Goal: Transaction & Acquisition: Purchase product/service

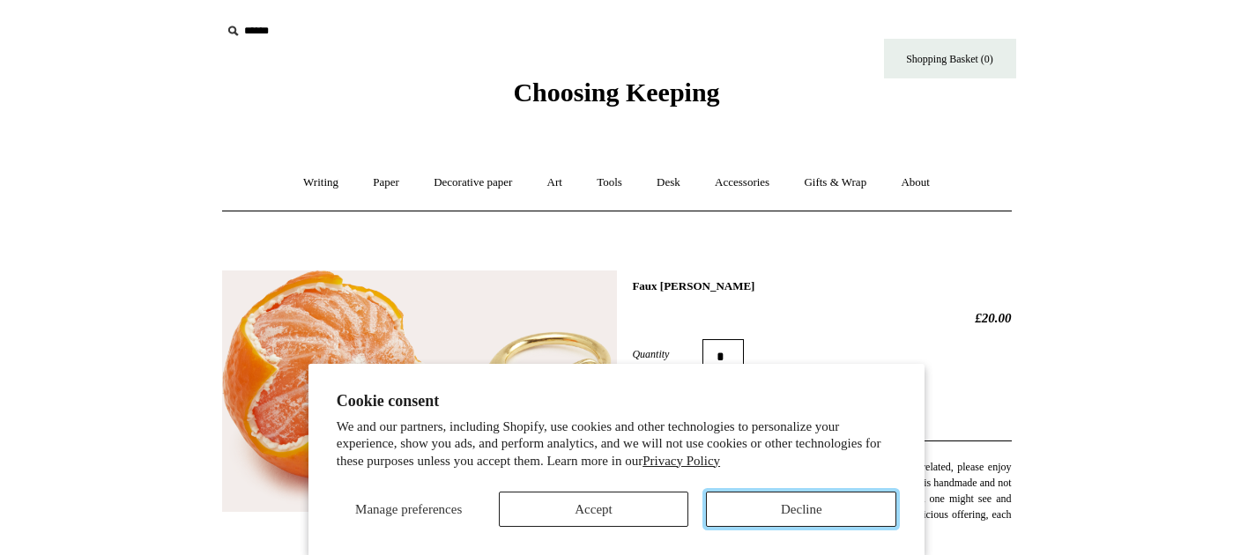
click at [790, 508] on button "Decline" at bounding box center [801, 509] width 190 height 35
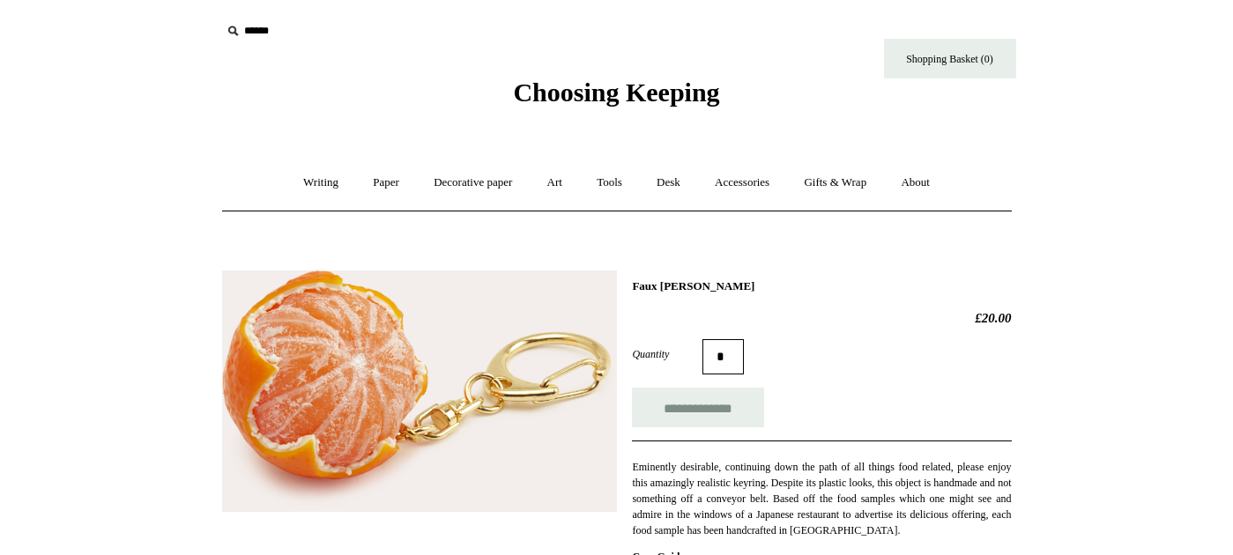
click at [632, 85] on span "Choosing Keeping" at bounding box center [616, 92] width 206 height 29
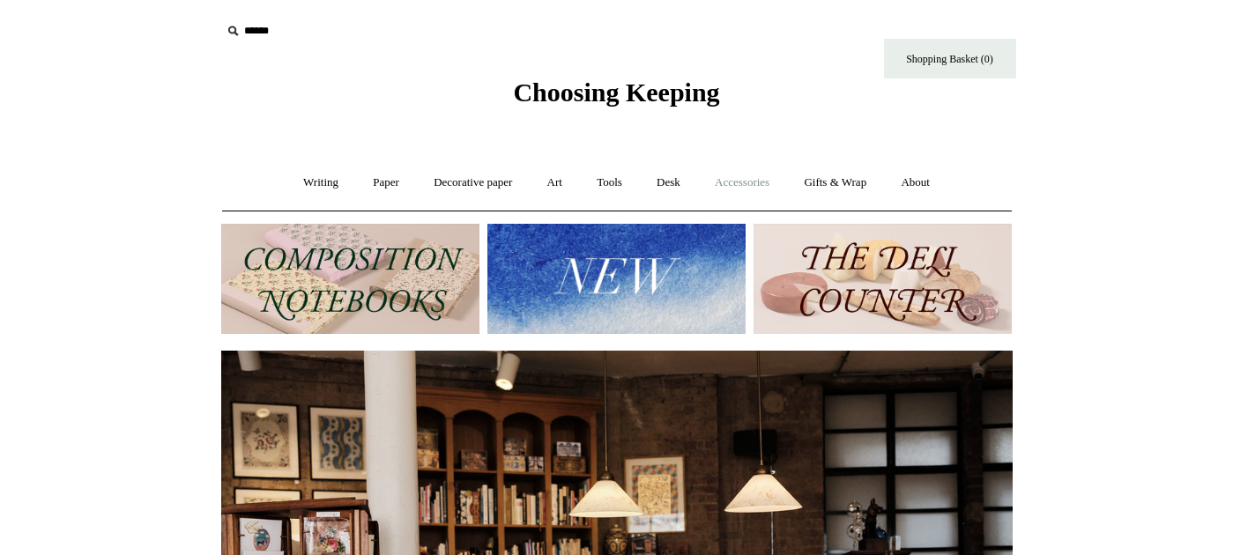
click at [743, 169] on link "Accessories +" at bounding box center [742, 182] width 86 height 47
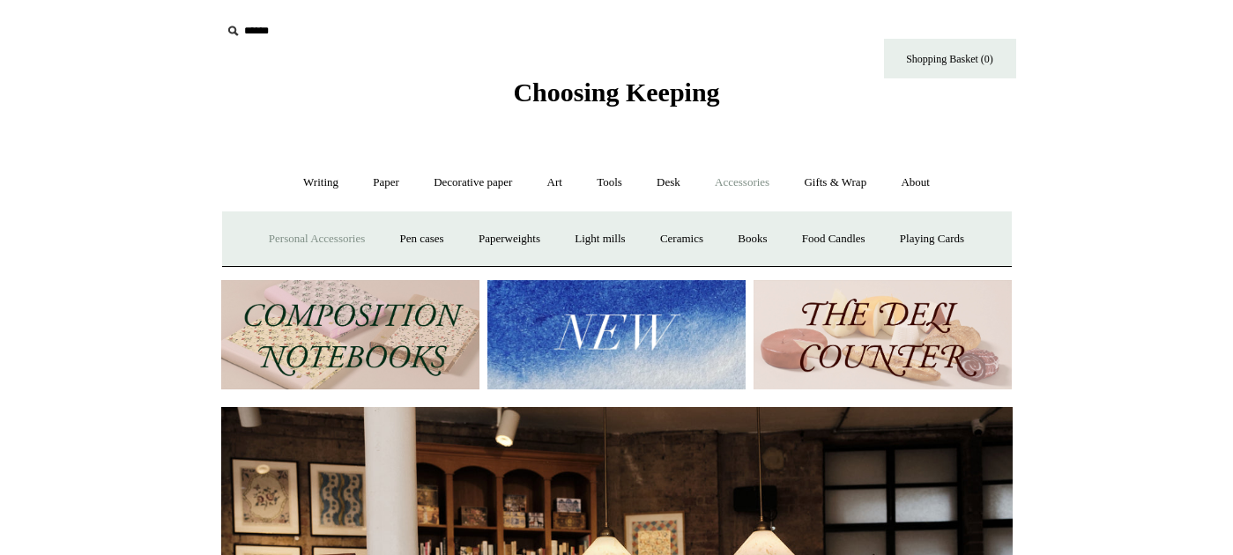
click at [343, 237] on link "Personal Accessories +" at bounding box center [317, 239] width 128 height 47
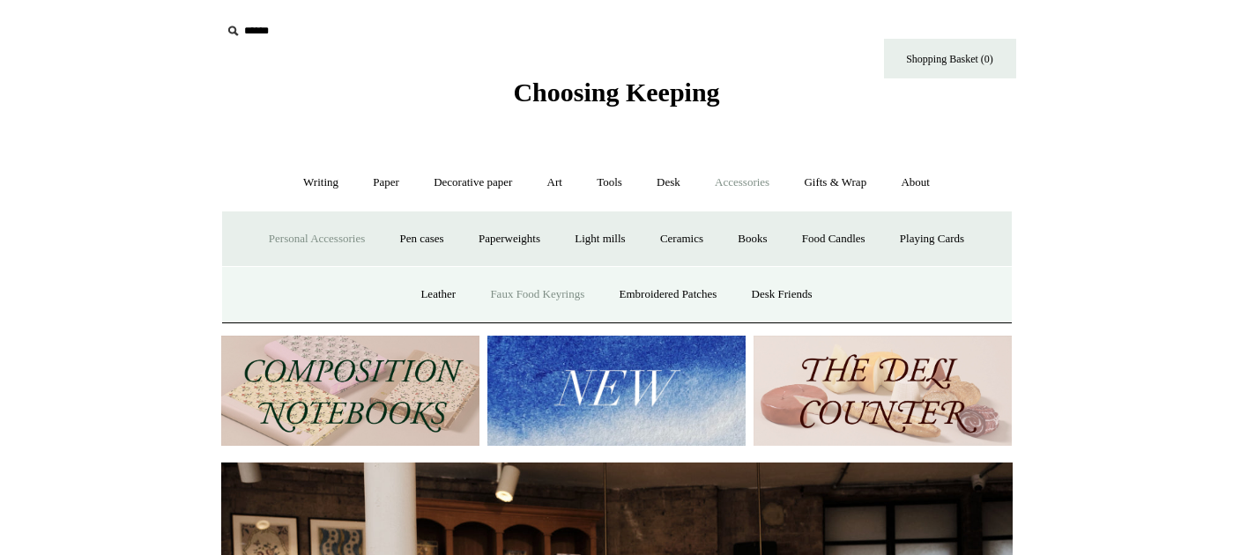
click at [539, 304] on link "Faux Food Keyrings" at bounding box center [537, 294] width 126 height 47
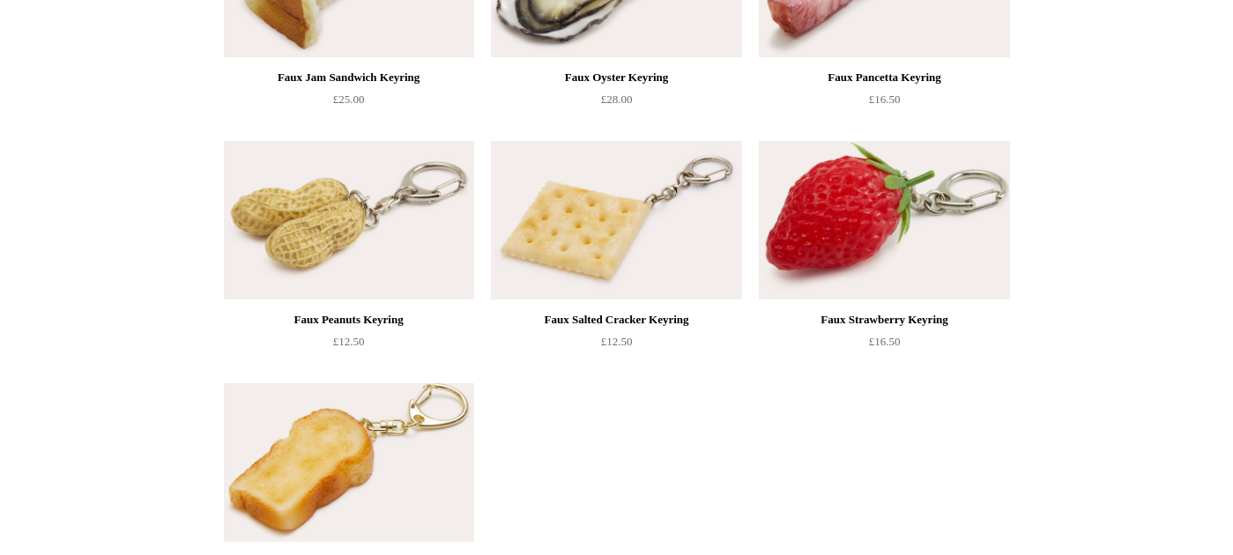
scroll to position [1139, 0]
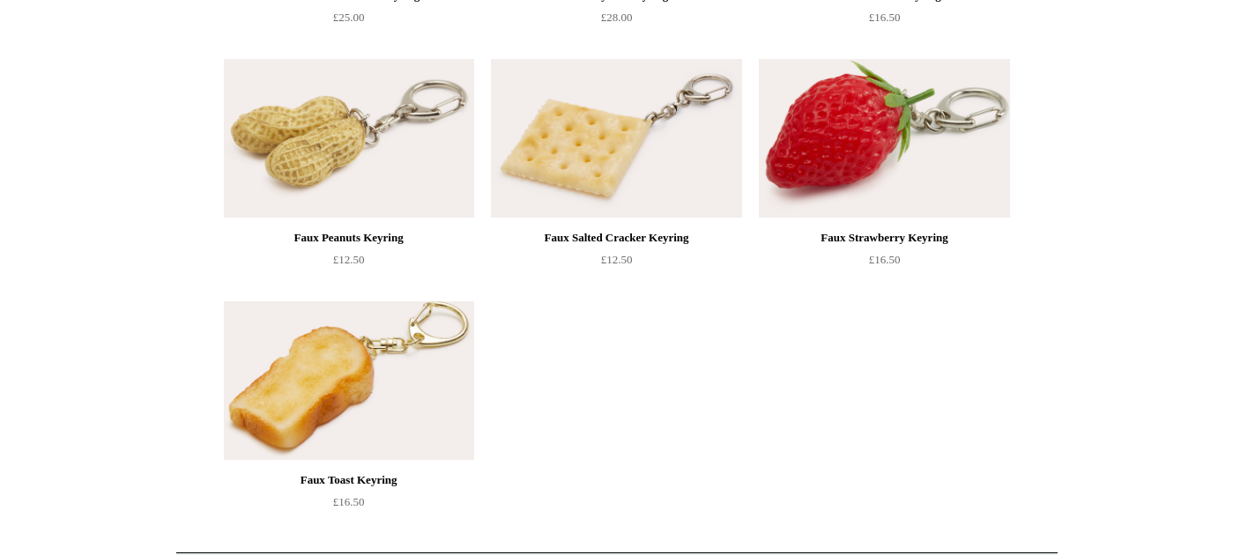
click at [972, 152] on img at bounding box center [884, 138] width 250 height 159
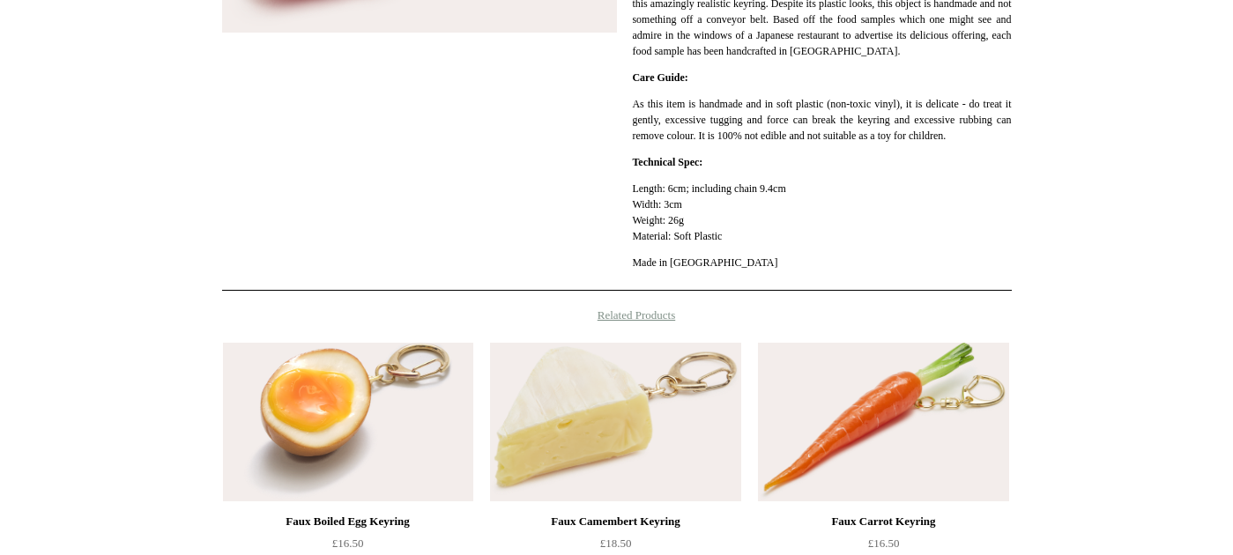
scroll to position [789, 0]
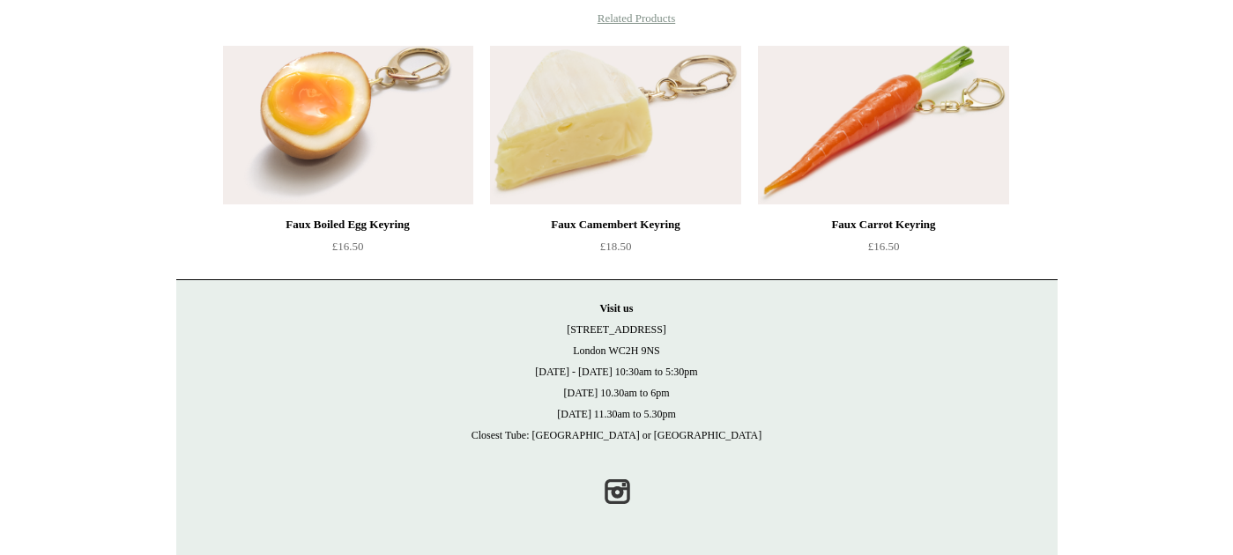
click at [873, 151] on img at bounding box center [883, 125] width 250 height 159
